Goal: Information Seeking & Learning: Learn about a topic

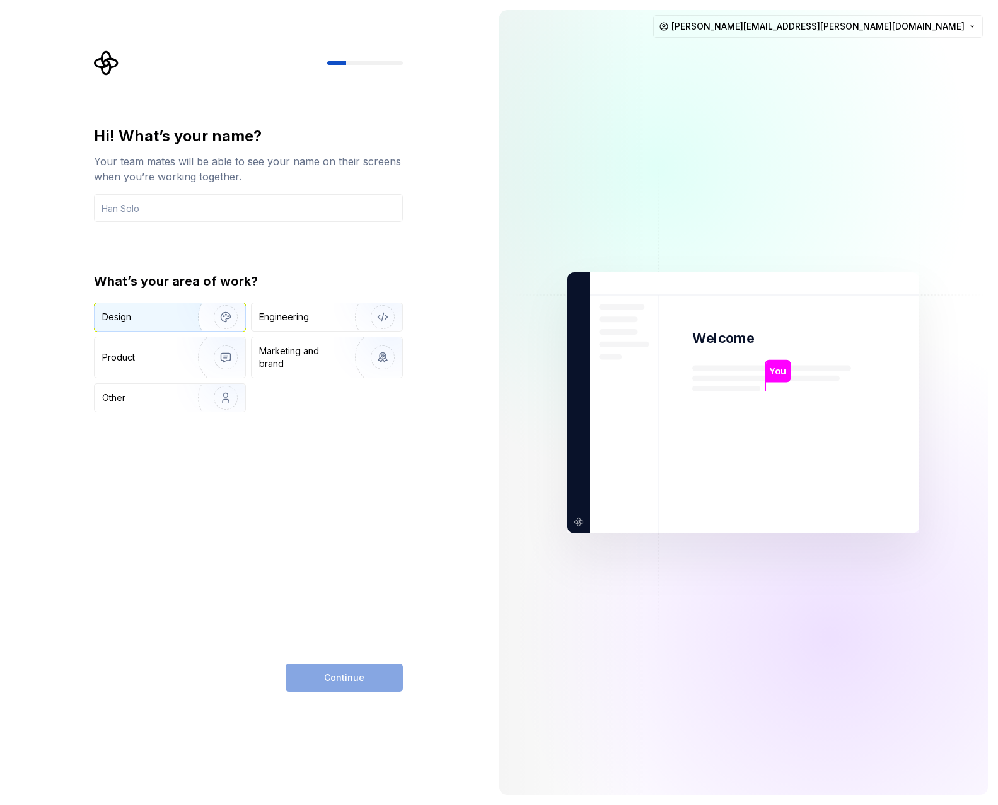
click at [196, 324] on img "button" at bounding box center [217, 317] width 81 height 85
click at [196, 323] on img "button" at bounding box center [217, 317] width 81 height 85
click at [153, 397] on div "Other" at bounding box center [139, 398] width 74 height 13
click at [168, 213] on input "text" at bounding box center [248, 208] width 309 height 28
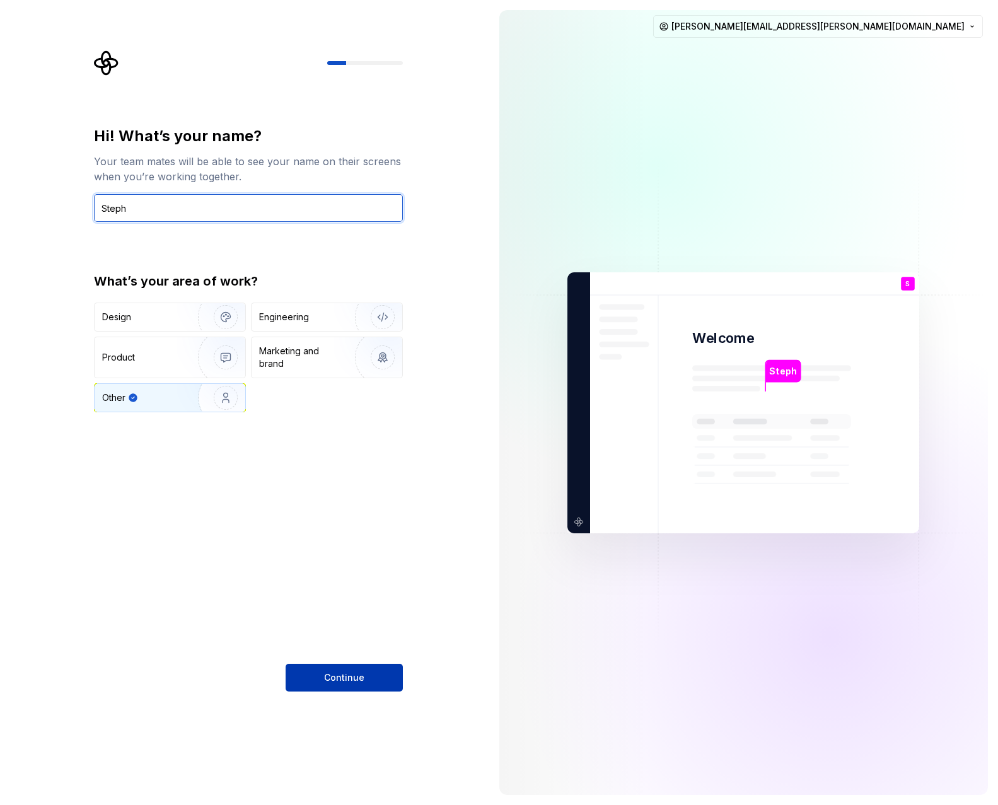
type input "Steph"
click at [322, 673] on button "Continue" at bounding box center [344, 678] width 117 height 28
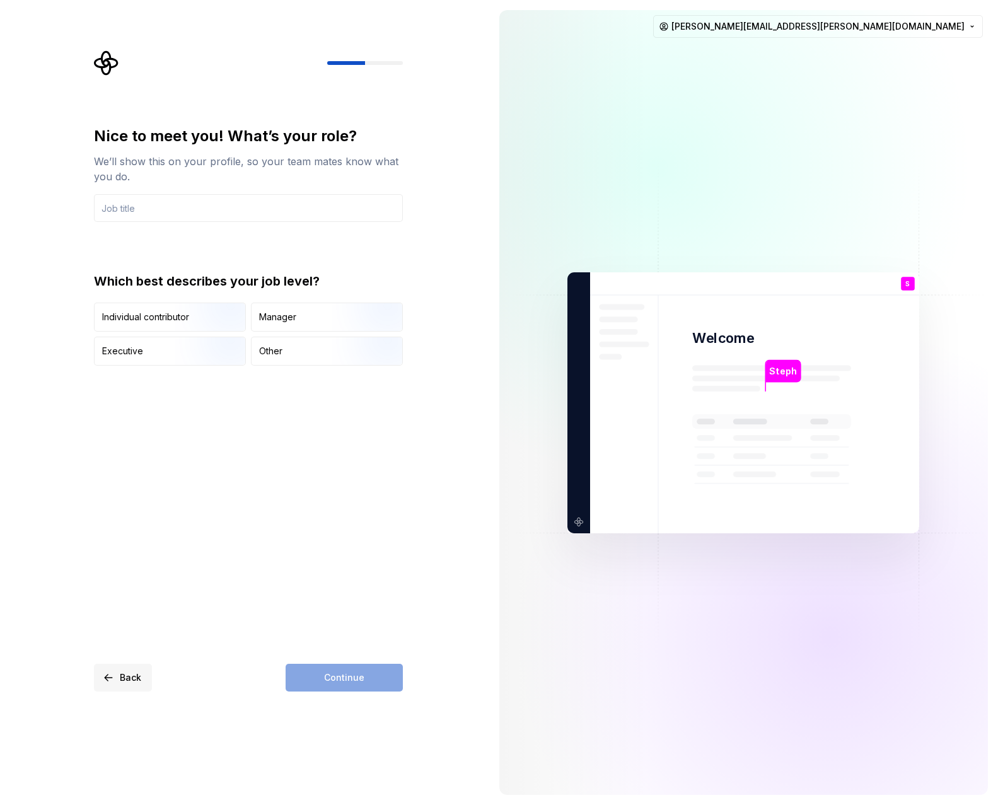
click at [142, 691] on button "Back" at bounding box center [123, 678] width 58 height 28
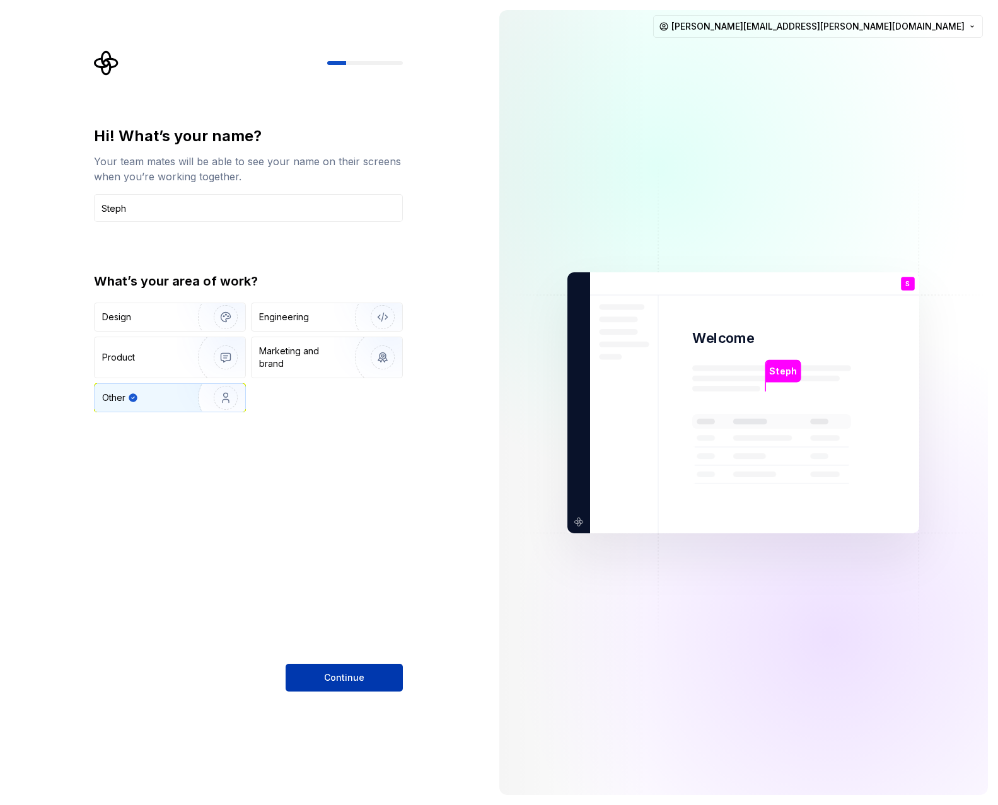
click at [320, 675] on button "Continue" at bounding box center [344, 678] width 117 height 28
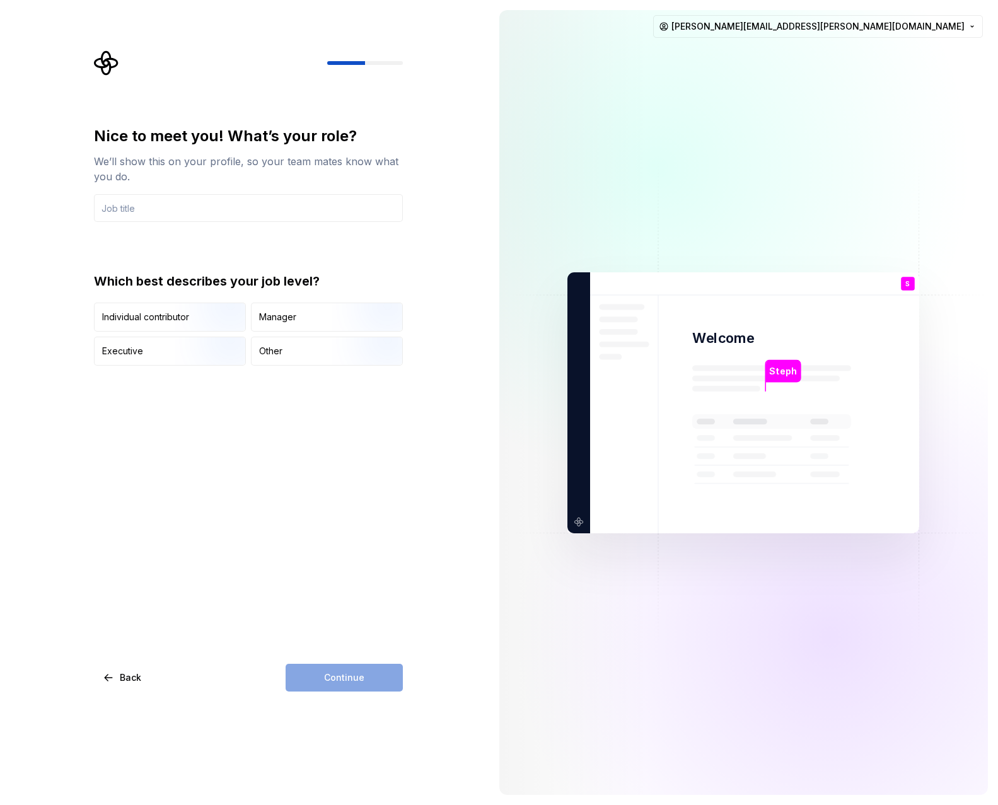
click at [189, 299] on div "Which best describes your job level? Individual contributor Manager Executive O…" at bounding box center [248, 318] width 309 height 93
click at [189, 318] on img "button" at bounding box center [215, 333] width 81 height 85
click at [345, 676] on div "Continue" at bounding box center [344, 678] width 117 height 28
click at [209, 210] on input "text" at bounding box center [248, 208] width 309 height 28
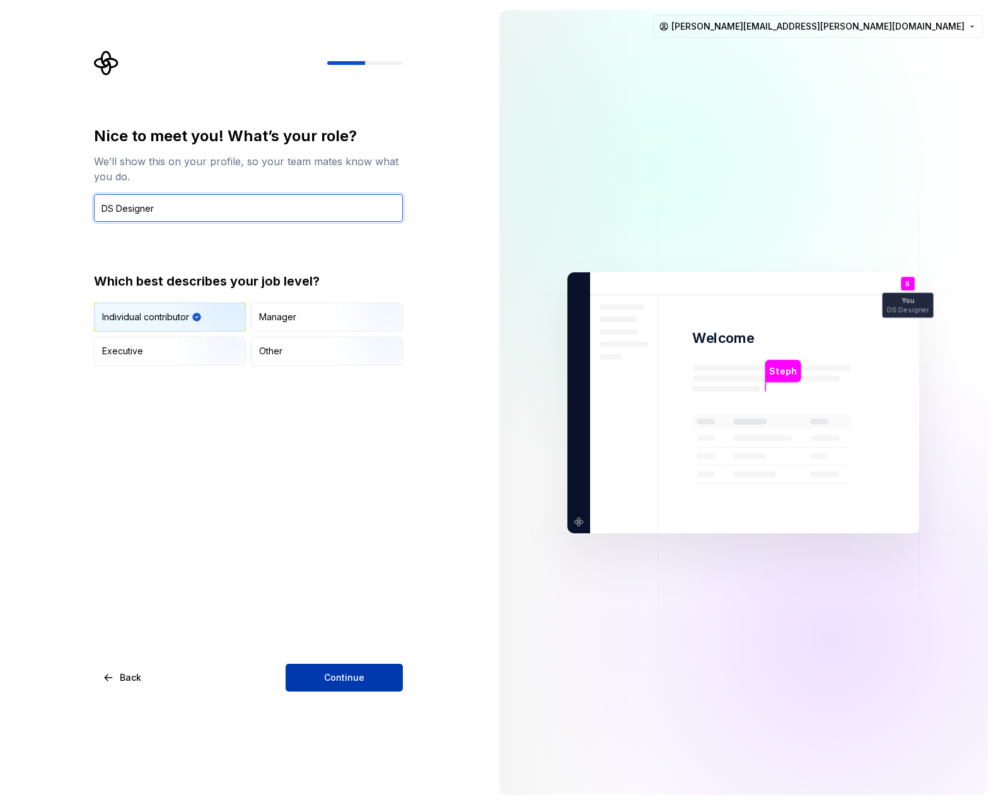
type input "DS Designer"
click at [348, 668] on button "Continue" at bounding box center [344, 678] width 117 height 28
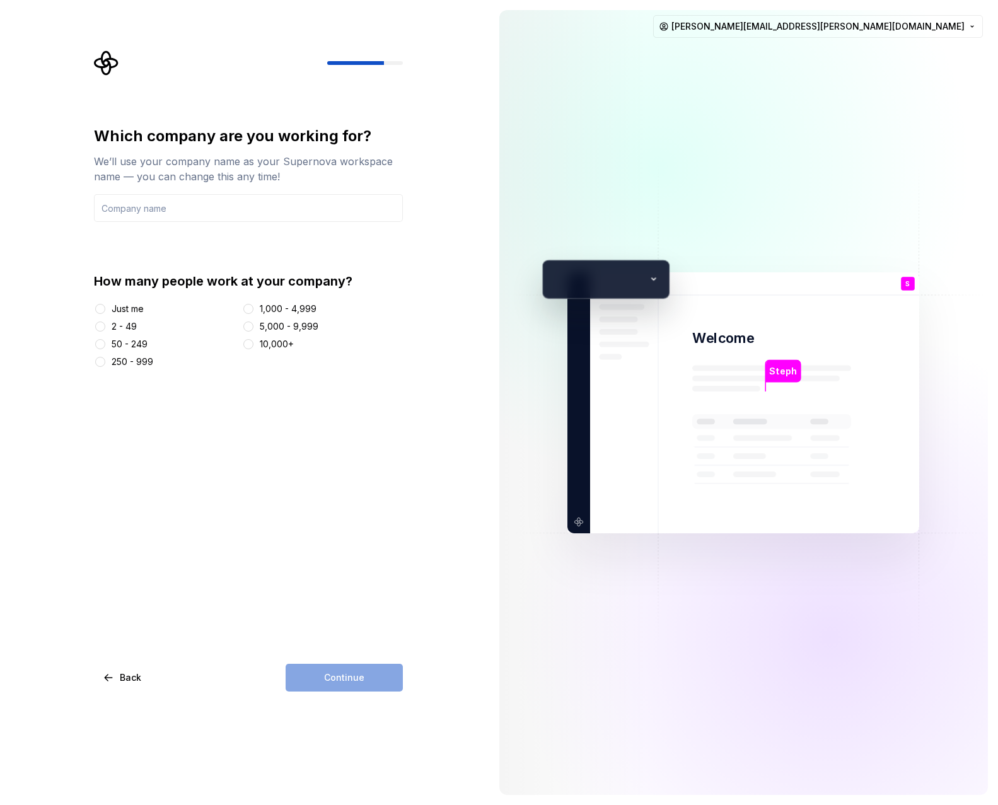
click at [144, 312] on div "Just me" at bounding box center [128, 309] width 32 height 13
click at [105, 312] on button "Just me" at bounding box center [100, 309] width 10 height 10
click at [281, 348] on div "10,000+" at bounding box center [277, 344] width 34 height 13
click at [254, 348] on button "10,000+" at bounding box center [248, 344] width 10 height 10
click at [281, 329] on div "5,000 - 9,999" at bounding box center [289, 326] width 59 height 13
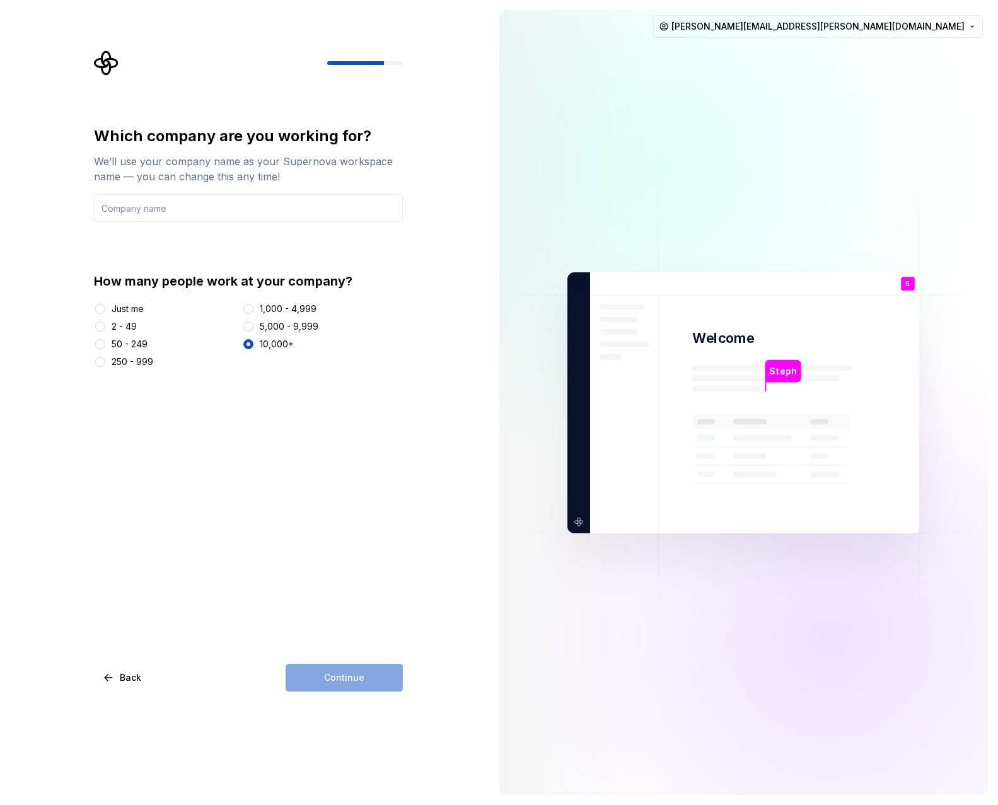
click at [254, 329] on button "5,000 - 9,999" at bounding box center [248, 327] width 10 height 10
click at [243, 216] on input "text" at bounding box center [248, 208] width 309 height 28
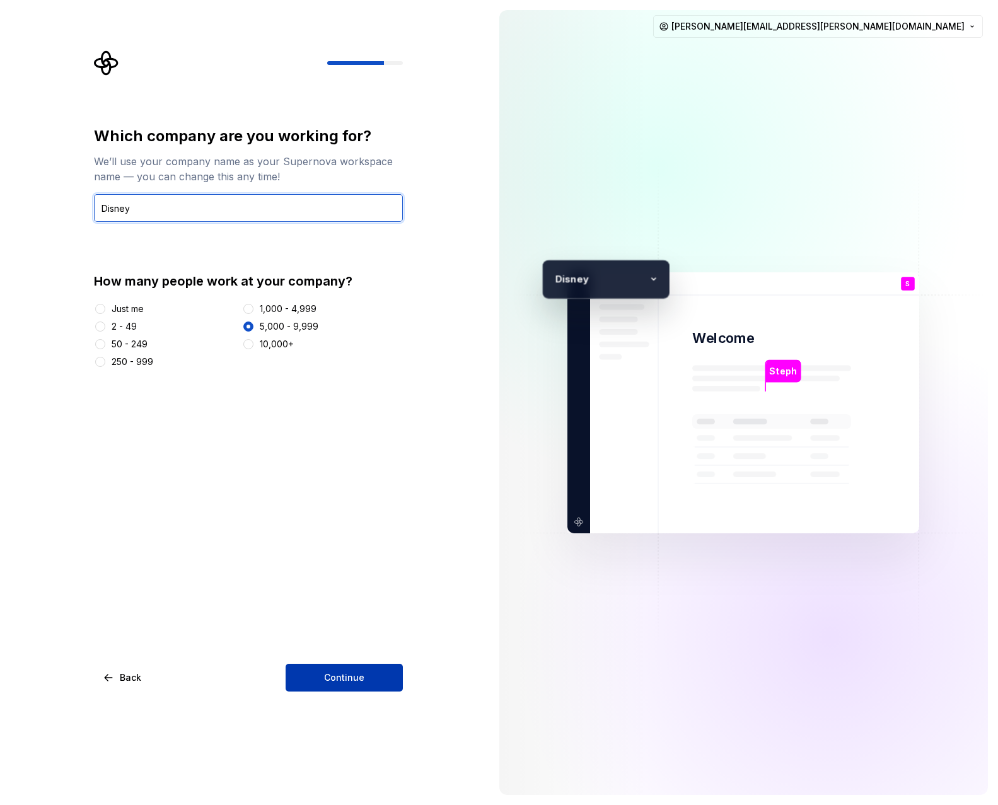
type input "Disney"
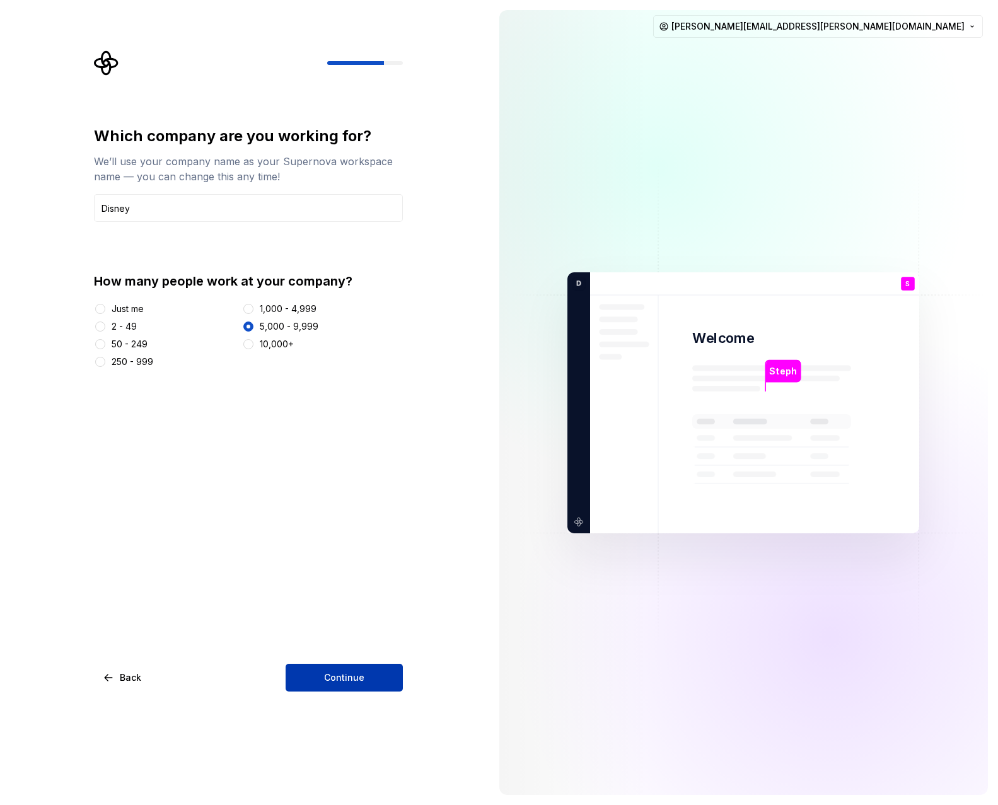
click at [361, 682] on span "Continue" at bounding box center [344, 678] width 40 height 13
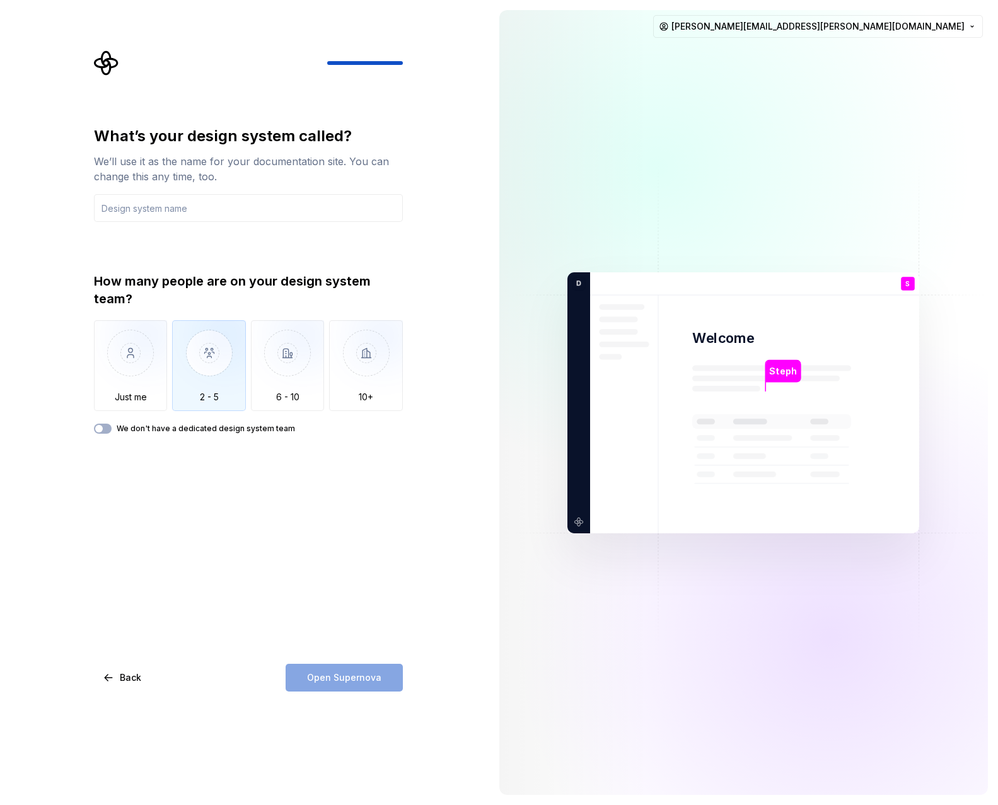
click at [208, 379] on img "button" at bounding box center [209, 362] width 74 height 85
click at [269, 379] on img "button" at bounding box center [288, 362] width 74 height 85
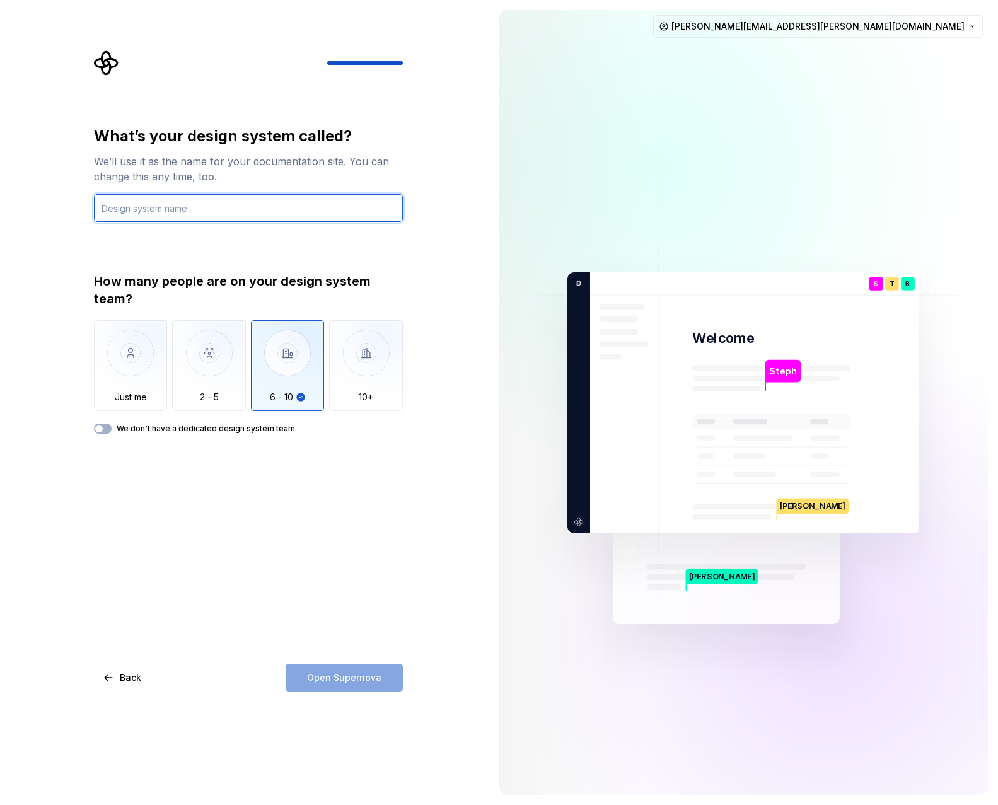
click at [175, 209] on input "text" at bounding box center [248, 208] width 309 height 28
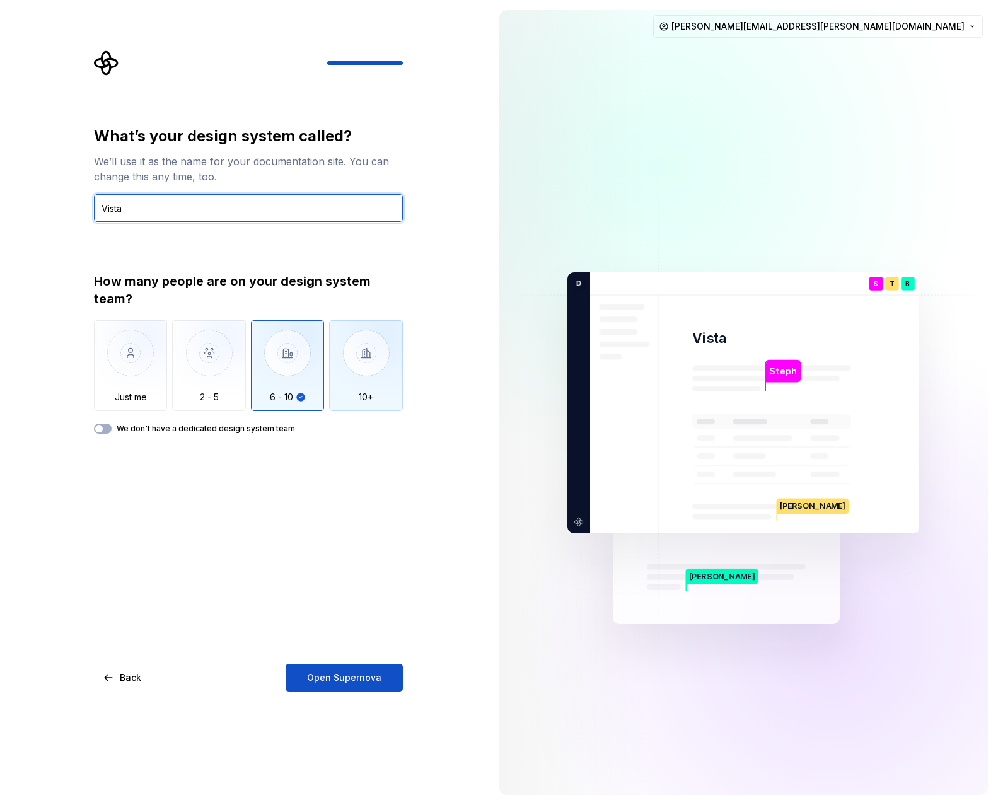
type input "Vista"
click at [358, 389] on img "button" at bounding box center [366, 362] width 74 height 85
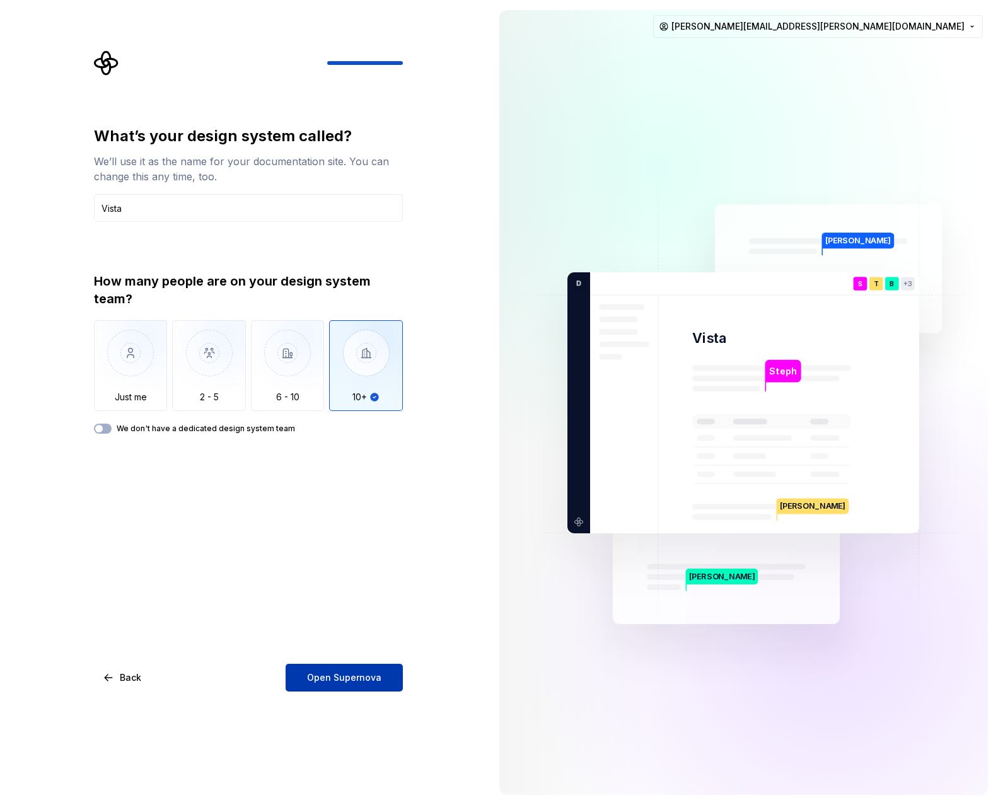
click at [341, 672] on span "Open Supernova" at bounding box center [344, 678] width 74 height 13
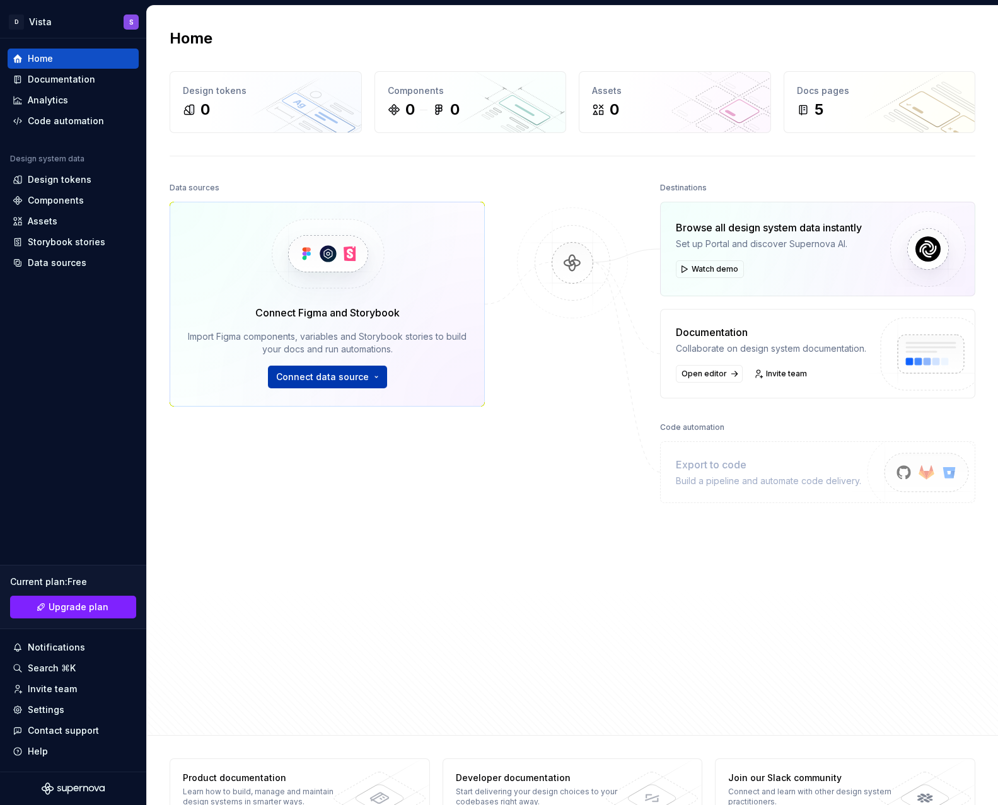
click at [339, 373] on span "Connect data source" at bounding box center [322, 377] width 93 height 13
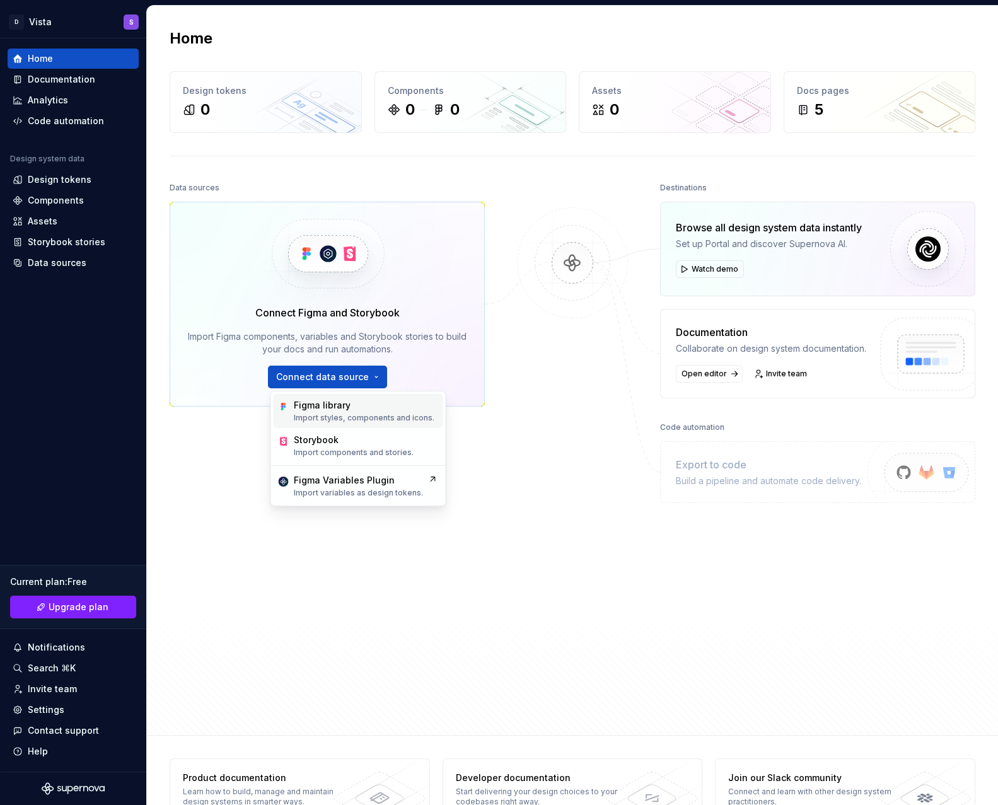
click at [347, 399] on div "Figma library" at bounding box center [322, 405] width 57 height 13
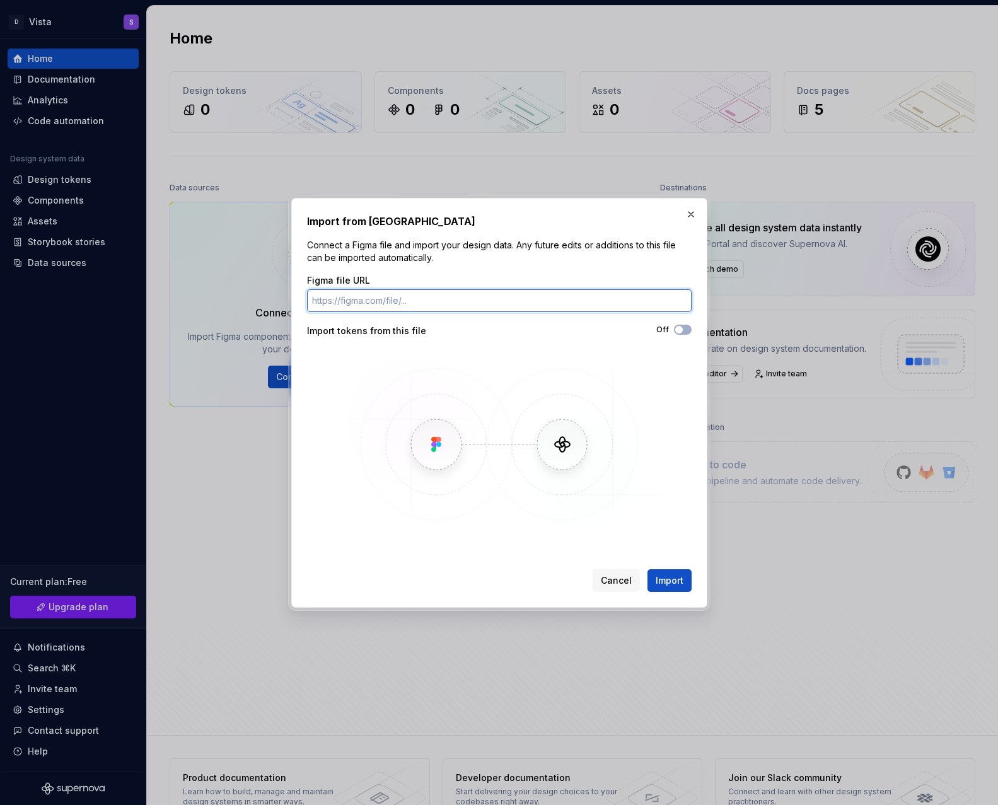
paste input "https://www.figma.com/design/6IHSkaMCKzbeOgowlAGxXj/%F0%9F%93%90-Vista-UI-Kit-v…"
type input "https://www.figma.com/design/6IHSkaMCKzbeOgowlAGxXj/%F0%9F%93%90-Vista-UI-Kit-v…"
click at [682, 334] on div "Off" at bounding box center [596, 331] width 192 height 13
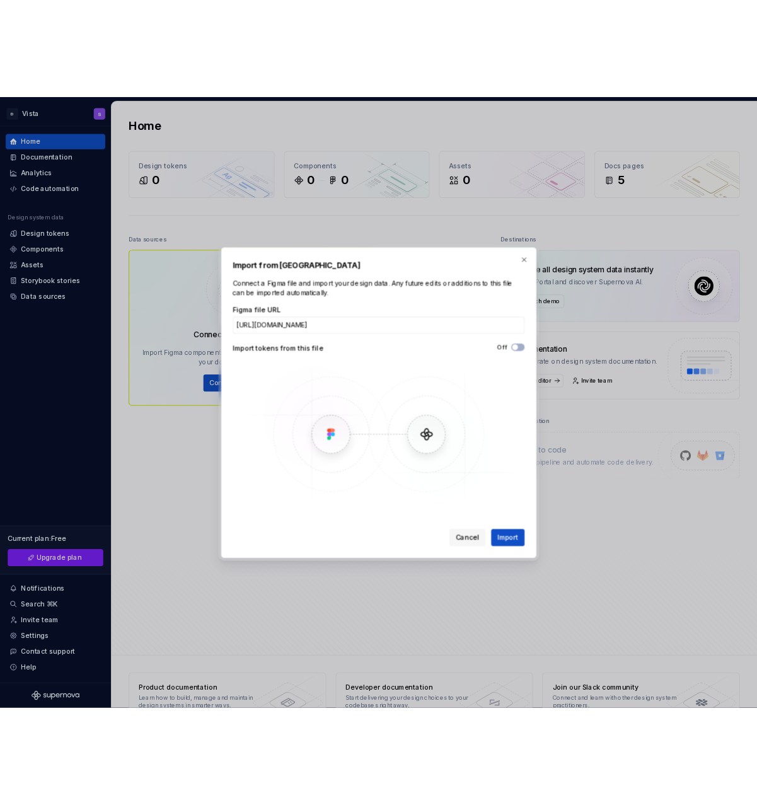
scroll to position [0, 0]
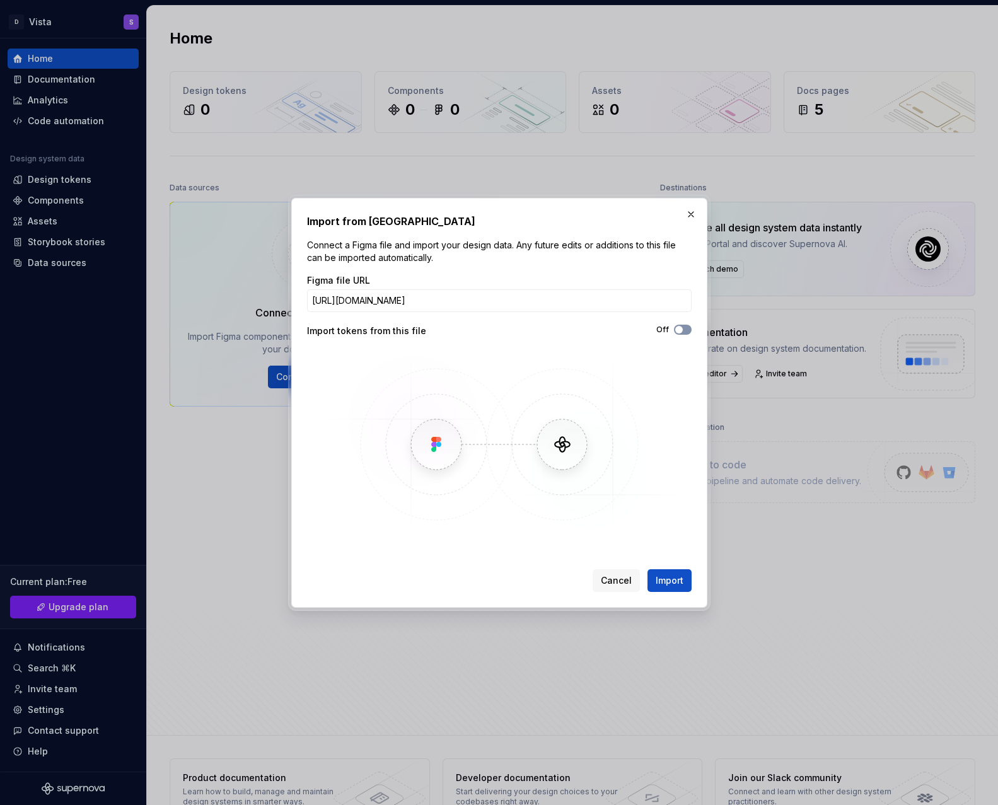
click at [682, 328] on span "button" at bounding box center [679, 330] width 8 height 8
click at [669, 580] on span "Import" at bounding box center [670, 581] width 28 height 13
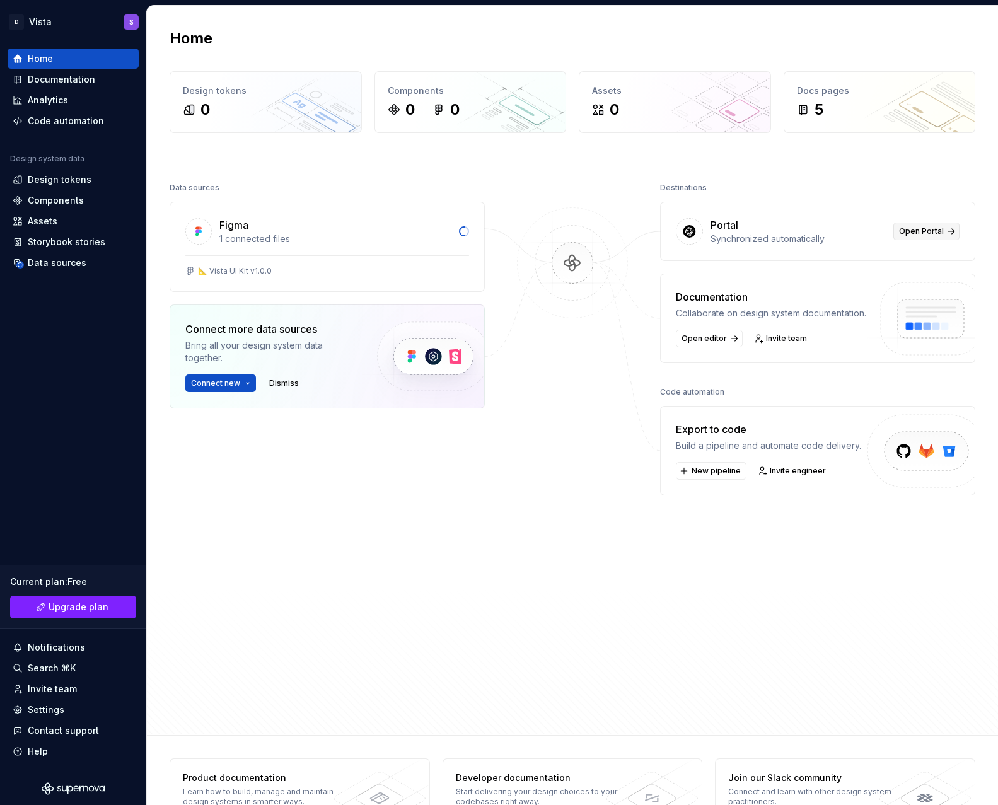
click at [920, 228] on span "Open Portal" at bounding box center [921, 231] width 45 height 10
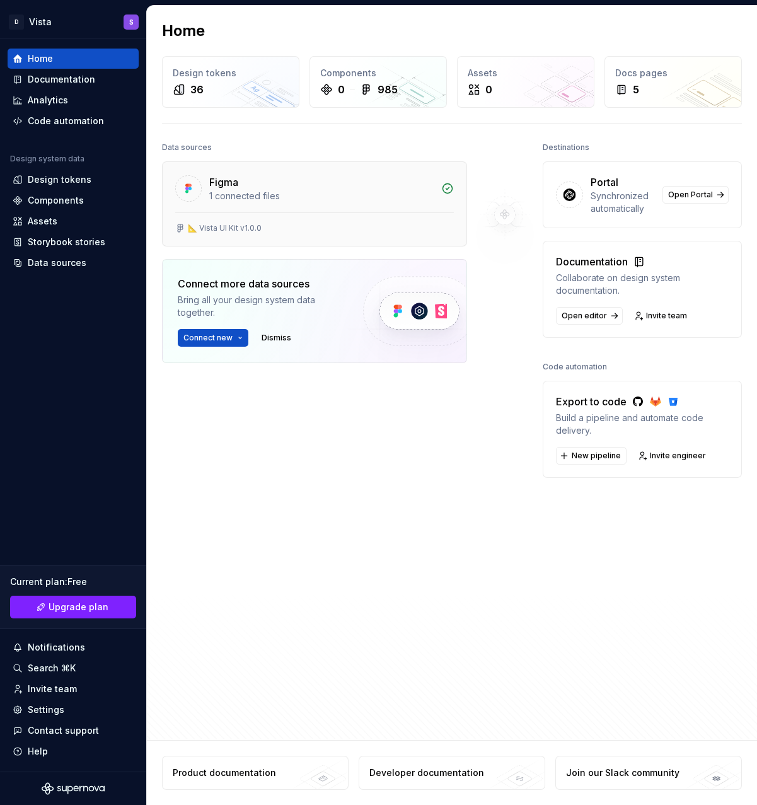
click at [329, 199] on div "1 connected files" at bounding box center [321, 196] width 225 height 13
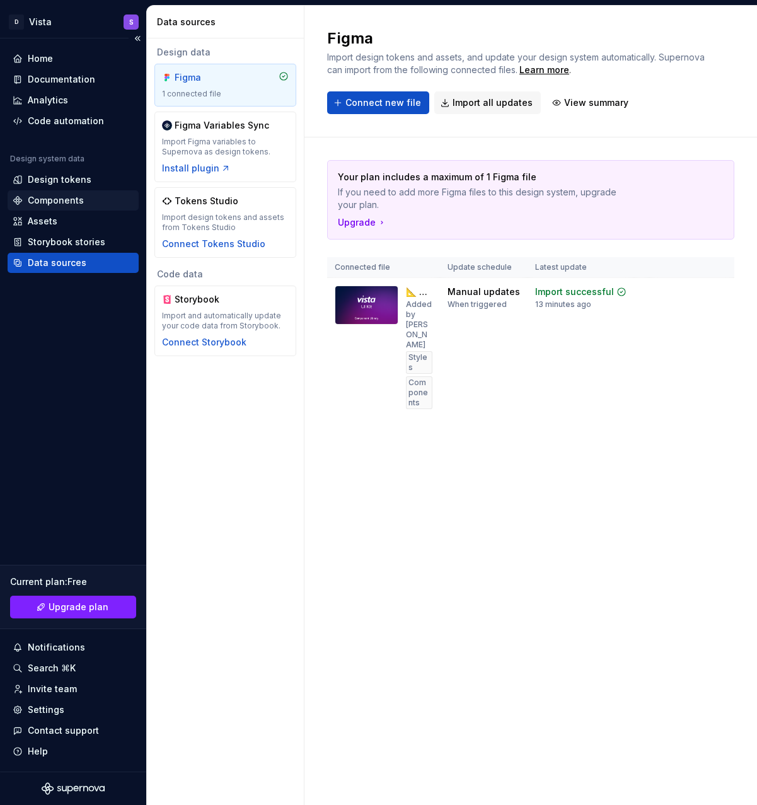
click at [51, 197] on div "Components" at bounding box center [56, 200] width 56 height 13
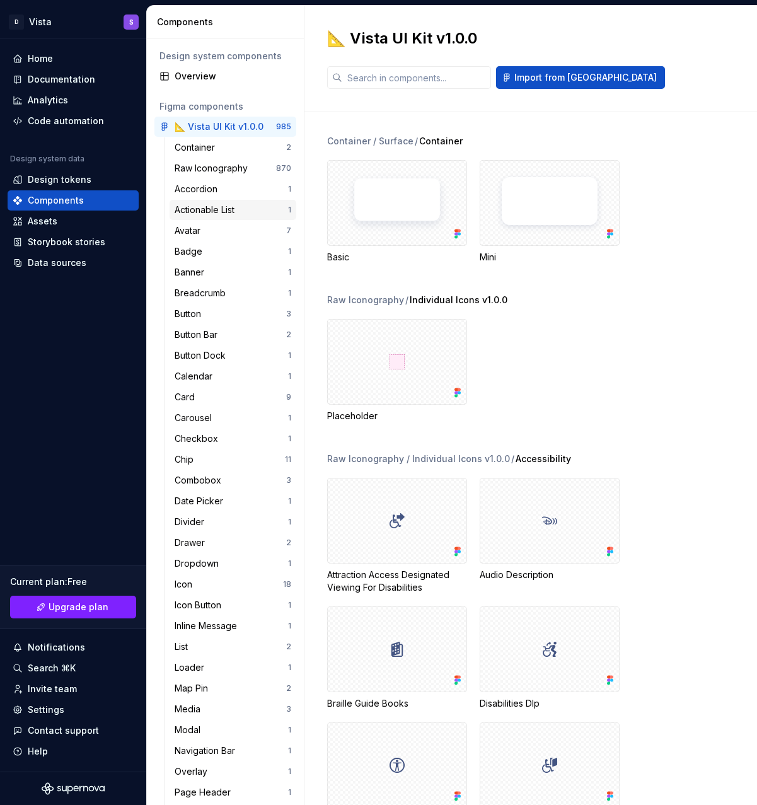
click at [228, 204] on div "Actionable List" at bounding box center [207, 210] width 65 height 13
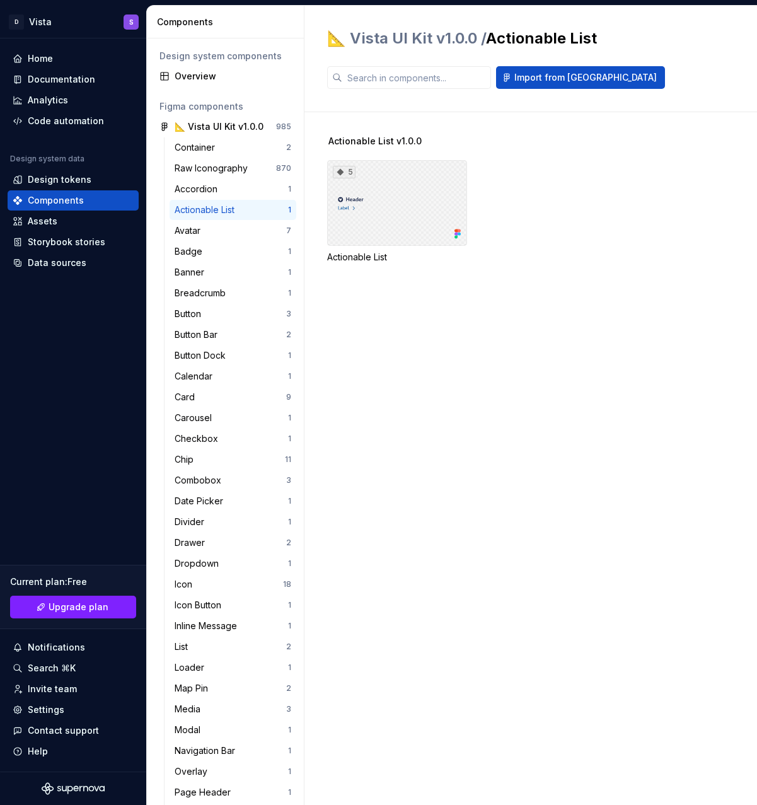
click at [390, 235] on div "5" at bounding box center [397, 203] width 140 height 86
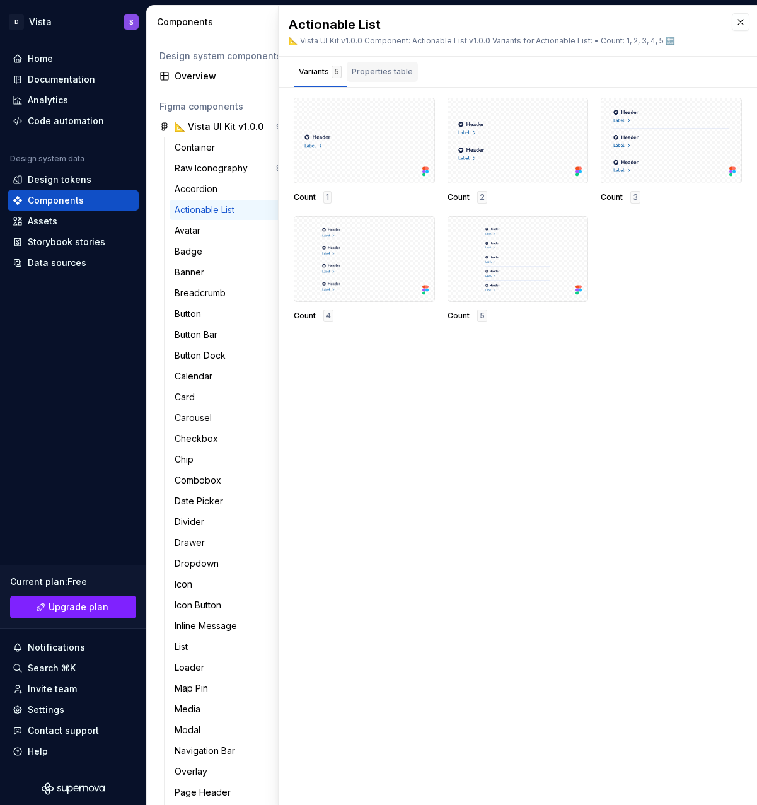
click at [371, 74] on div "Properties table" at bounding box center [382, 72] width 61 height 13
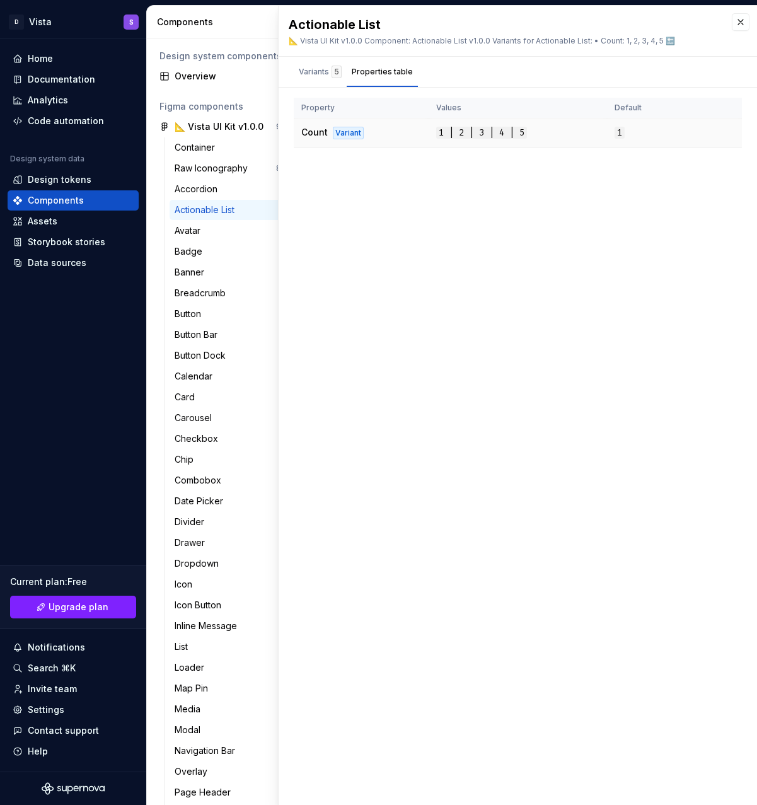
click at [416, 144] on td "Count Variant" at bounding box center [361, 133] width 135 height 29
click at [336, 79] on div "Variants 5" at bounding box center [320, 72] width 53 height 20
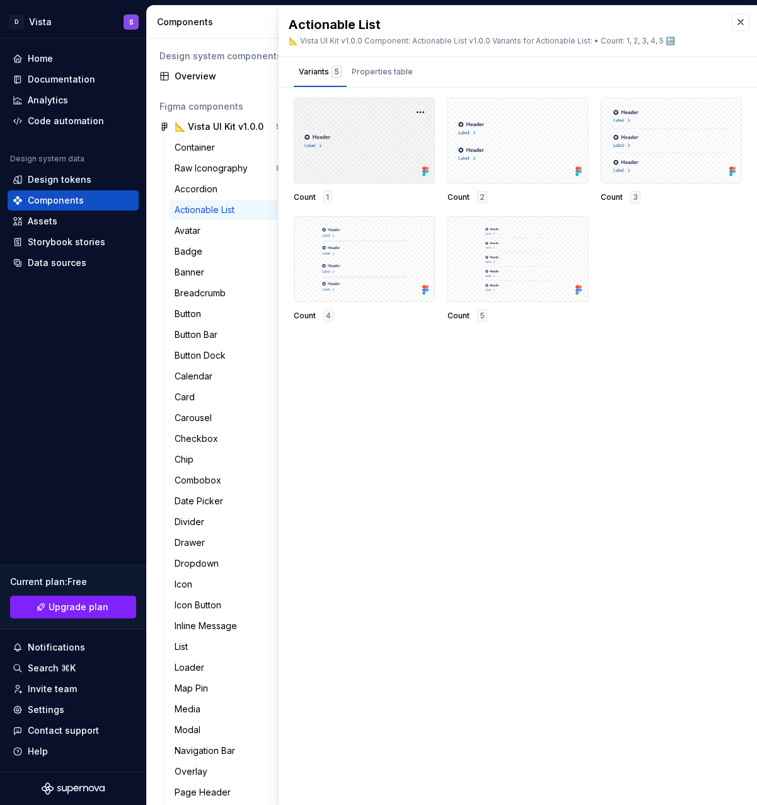
click at [365, 139] on div at bounding box center [364, 141] width 141 height 86
click at [491, 145] on div at bounding box center [518, 141] width 141 height 86
click at [365, 262] on div at bounding box center [364, 259] width 141 height 86
click at [55, 218] on div "Assets" at bounding box center [43, 221] width 30 height 13
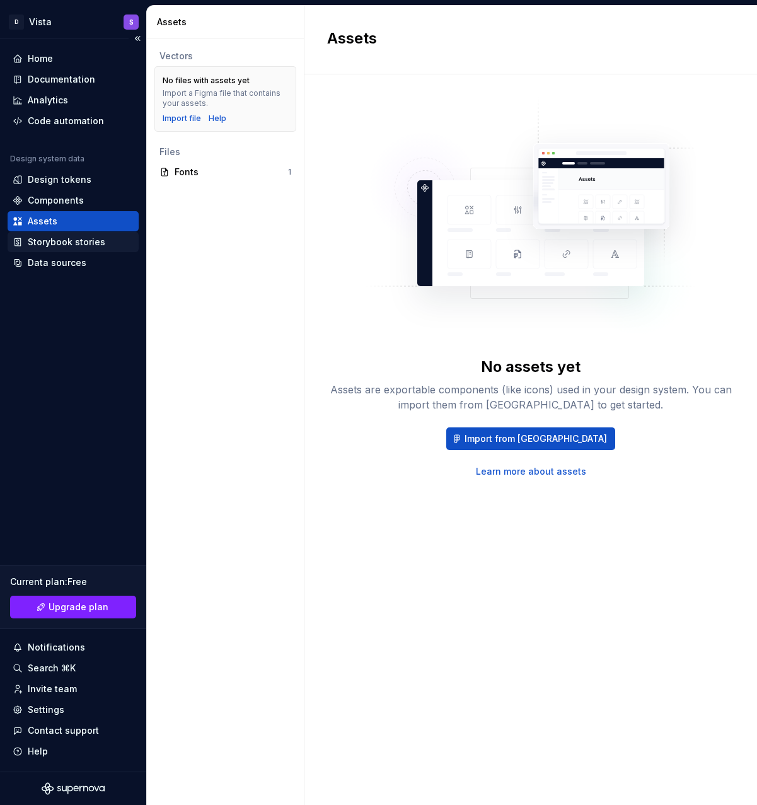
click at [71, 245] on div "Storybook stories" at bounding box center [67, 242] width 78 height 13
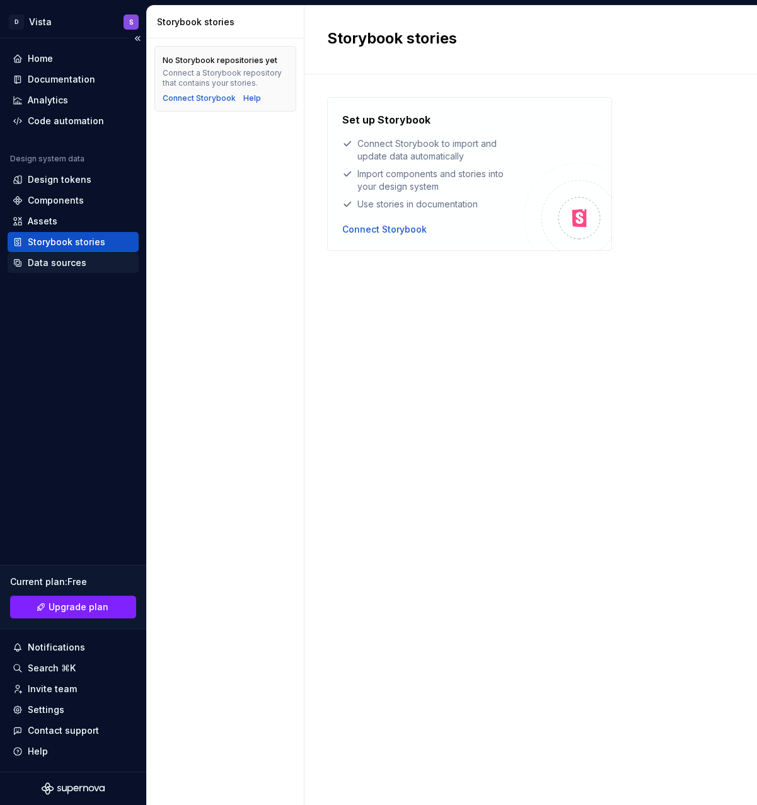
click at [73, 263] on div "Data sources" at bounding box center [57, 263] width 59 height 13
